Goal: Find specific page/section: Find specific page/section

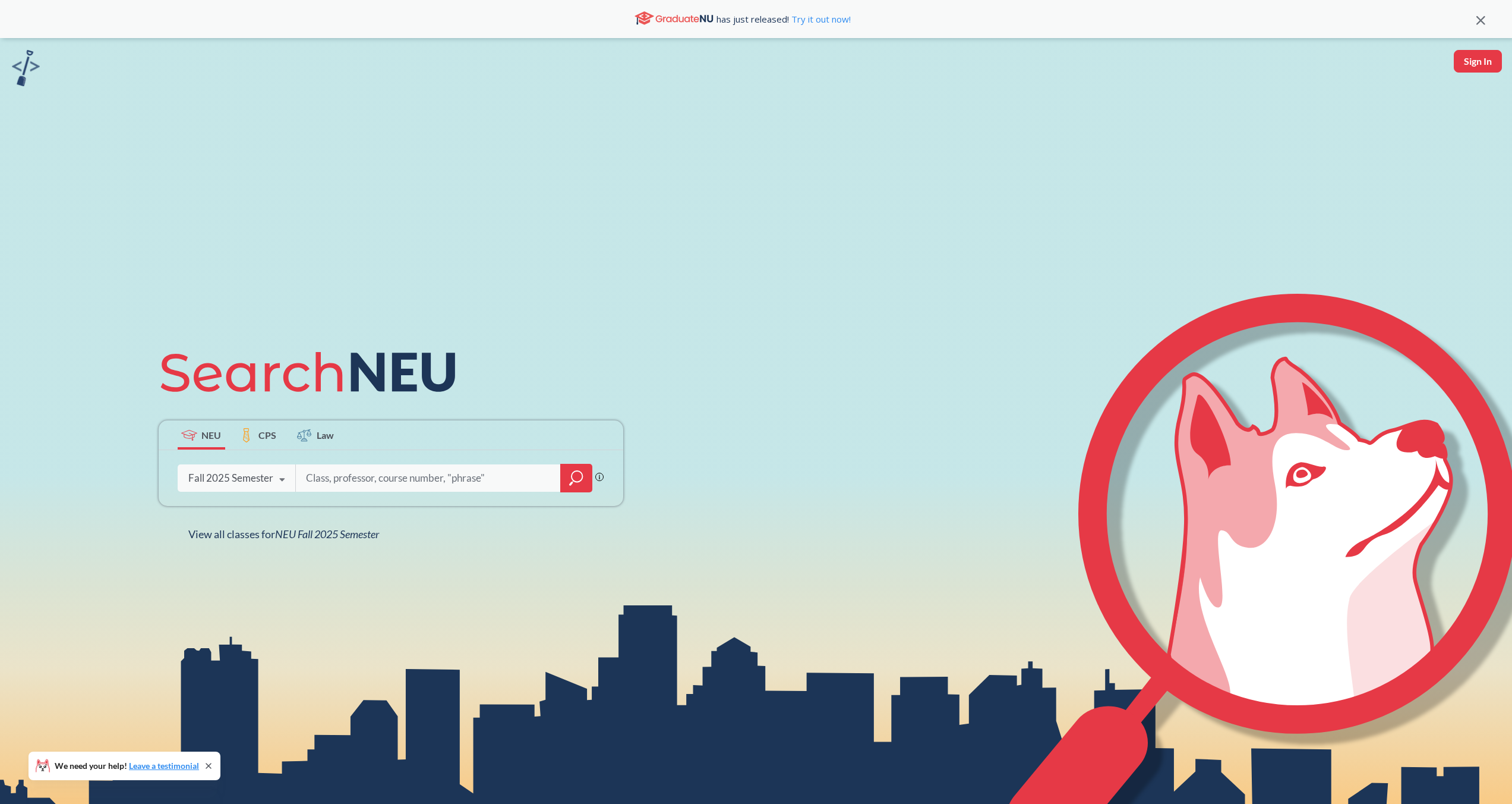
click at [402, 477] on input "search" at bounding box center [428, 477] width 247 height 25
click at [569, 478] on icon "magnifying glass" at bounding box center [576, 477] width 14 height 17
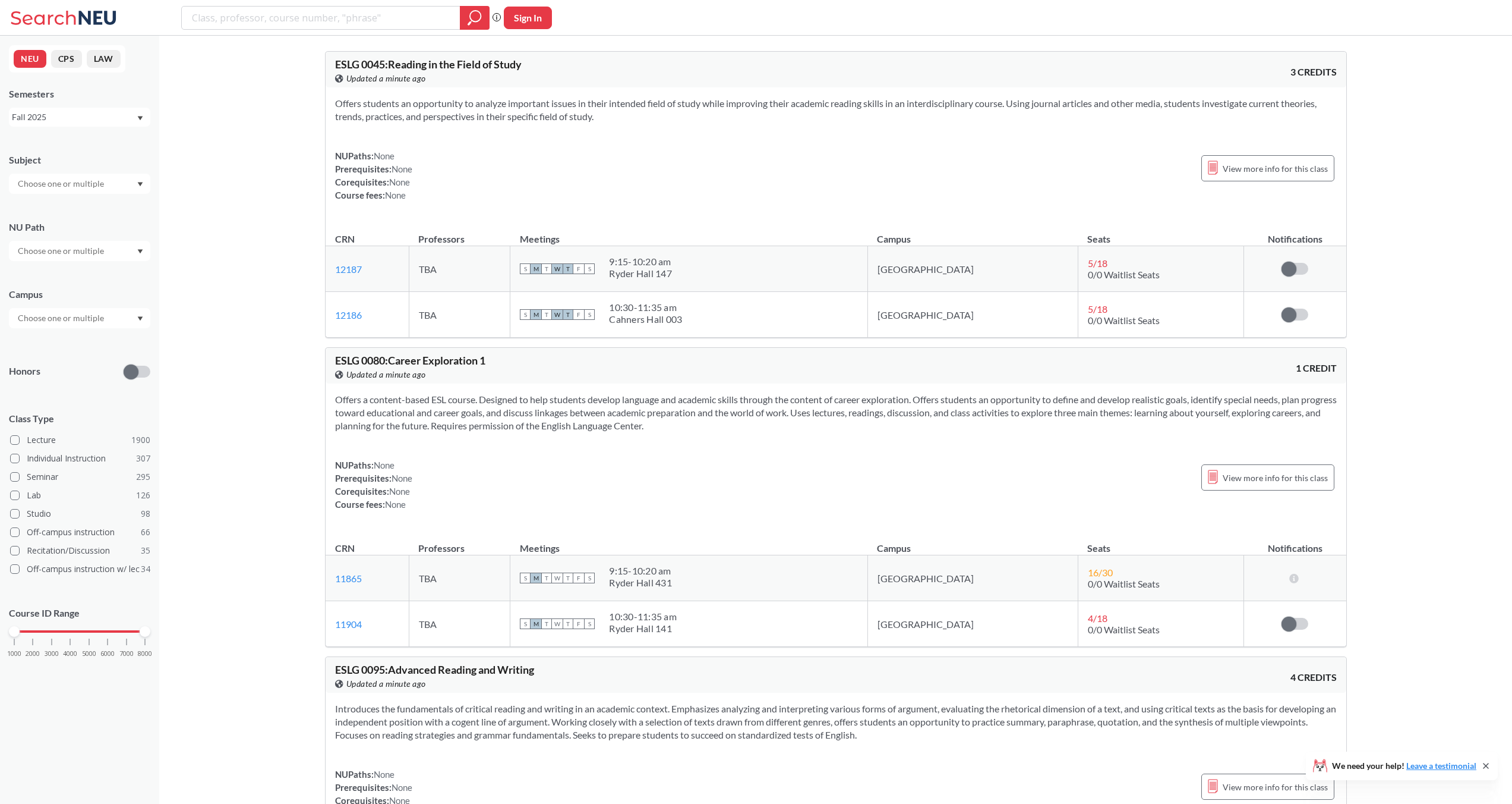
click at [71, 320] on input "text" at bounding box center [62, 318] width 100 height 14
click at [72, 338] on div "[GEOGRAPHIC_DATA], [GEOGRAPHIC_DATA] ( 27 )" at bounding box center [79, 332] width 142 height 33
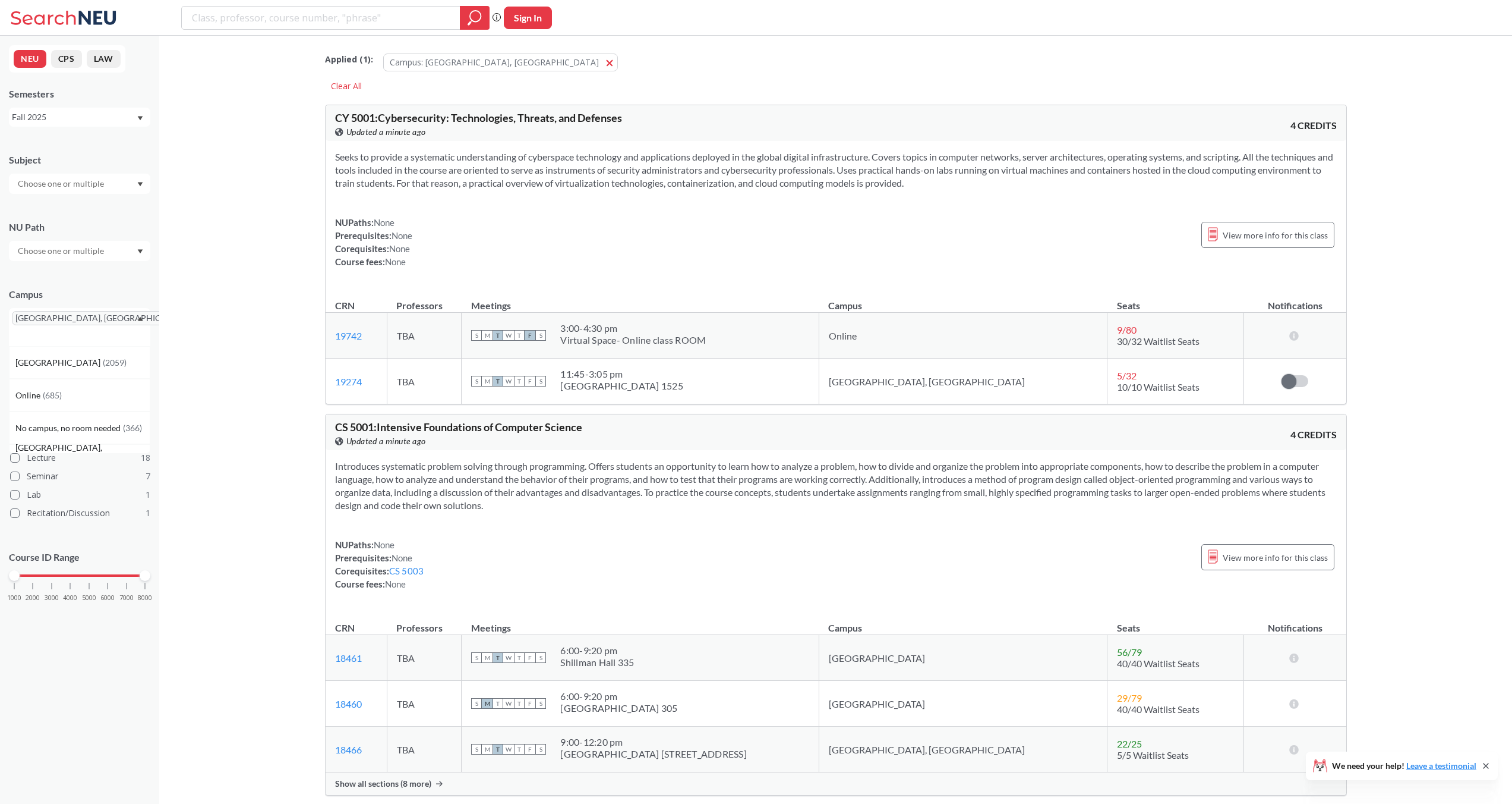
click at [42, 182] on input "text" at bounding box center [62, 184] width 100 height 14
click at [71, 236] on div "INFO ( 7 )" at bounding box center [82, 236] width 134 height 13
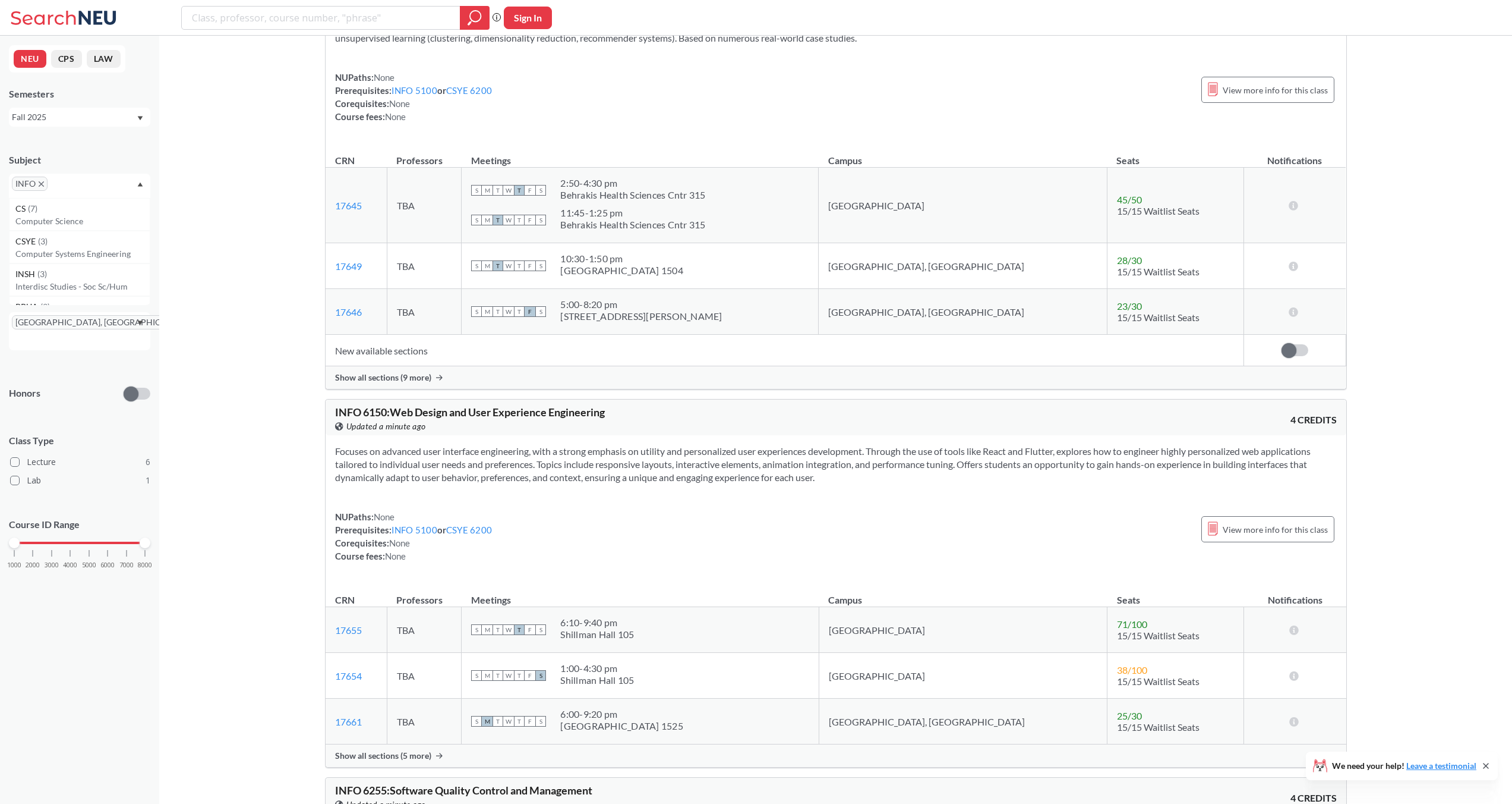
scroll to position [1260, 0]
click at [40, 184] on icon "X to remove pill" at bounding box center [41, 184] width 5 height 5
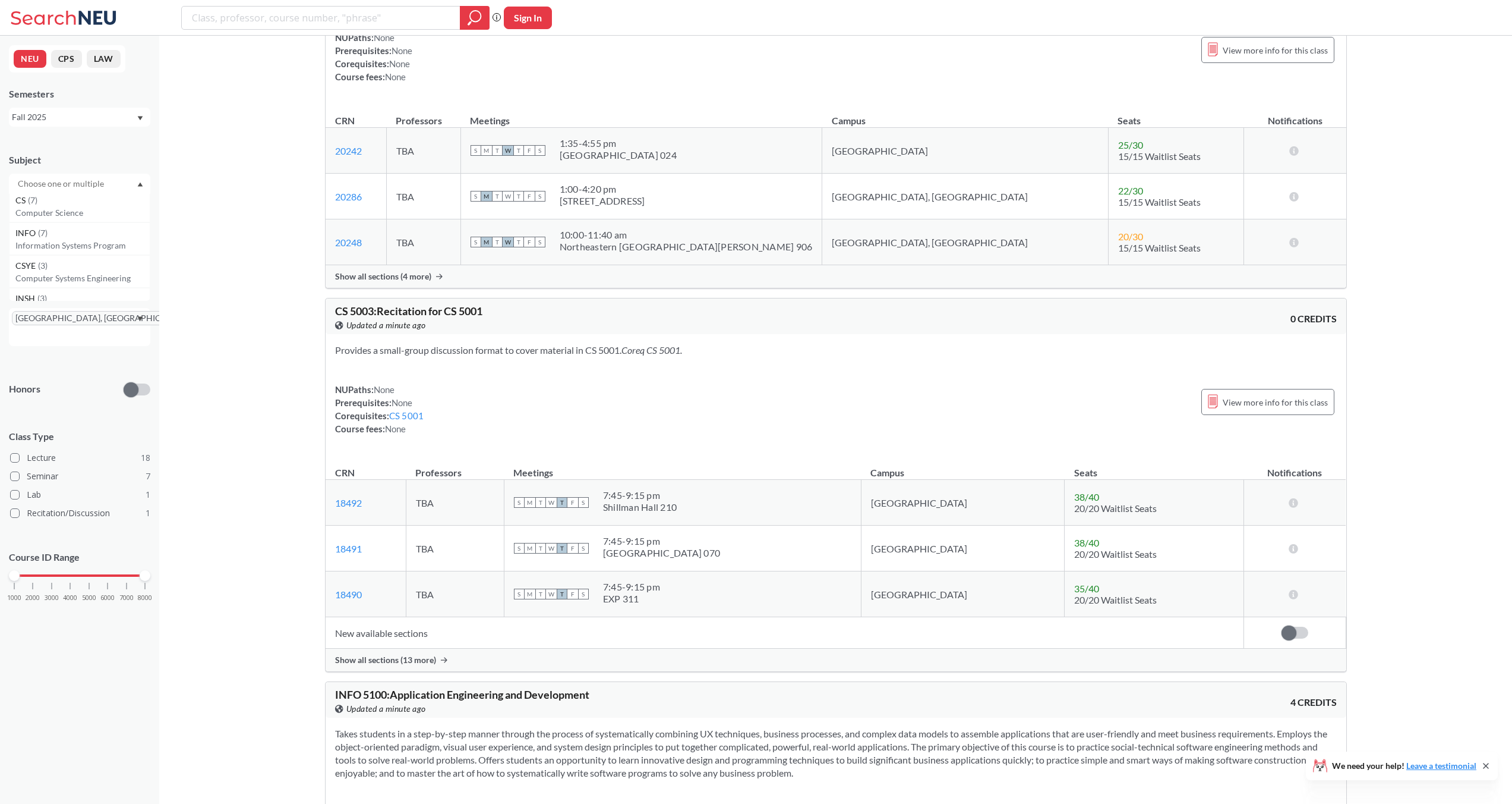
scroll to position [4, 0]
click at [75, 264] on div "CSYE ( 3 )" at bounding box center [82, 266] width 134 height 13
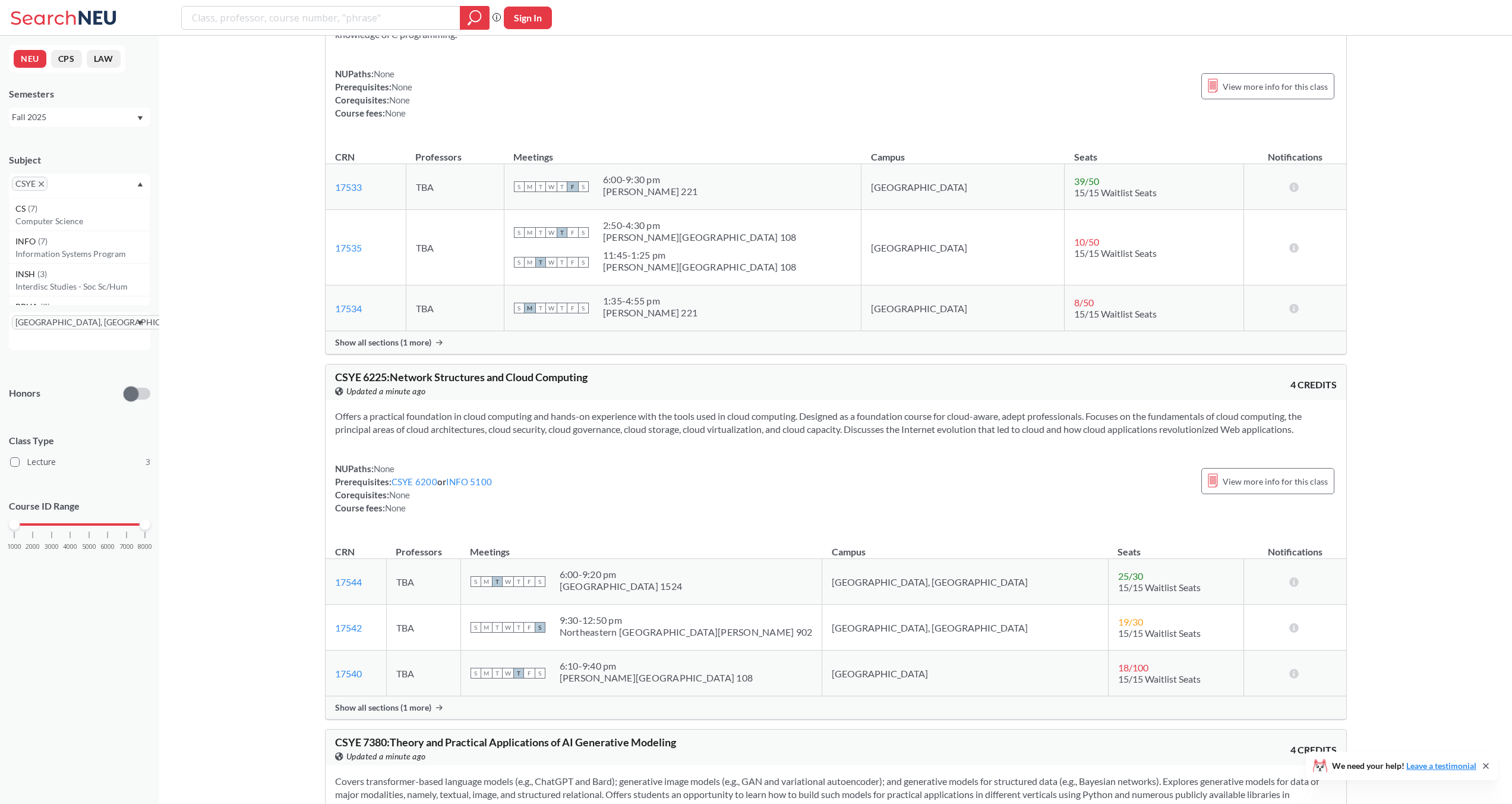
scroll to position [155, 0]
